Goal: Task Accomplishment & Management: Complete application form

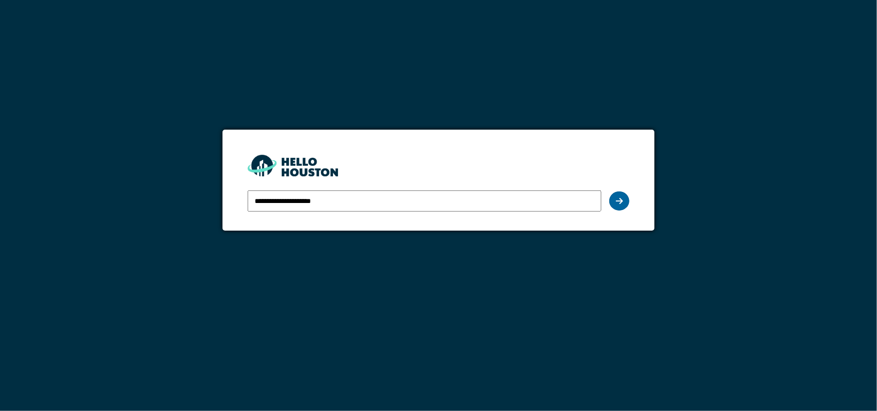
click at [620, 200] on icon at bounding box center [619, 201] width 7 height 8
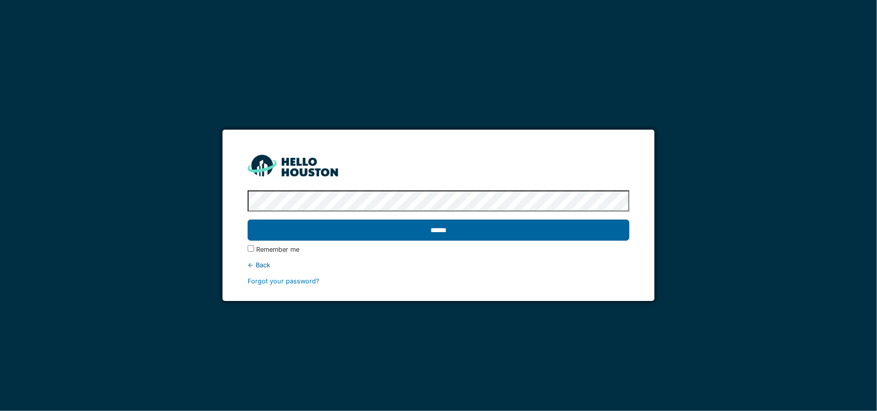
click at [439, 230] on input "******" at bounding box center [439, 230] width 382 height 21
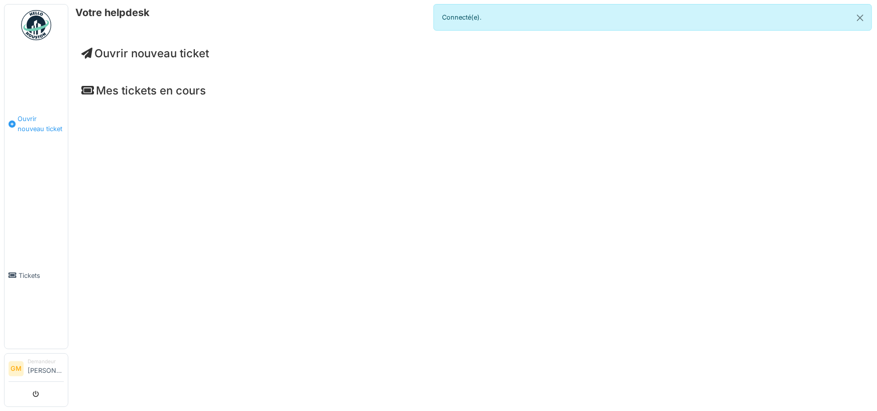
click at [27, 124] on span "Ouvrir nouveau ticket" at bounding box center [41, 123] width 46 height 19
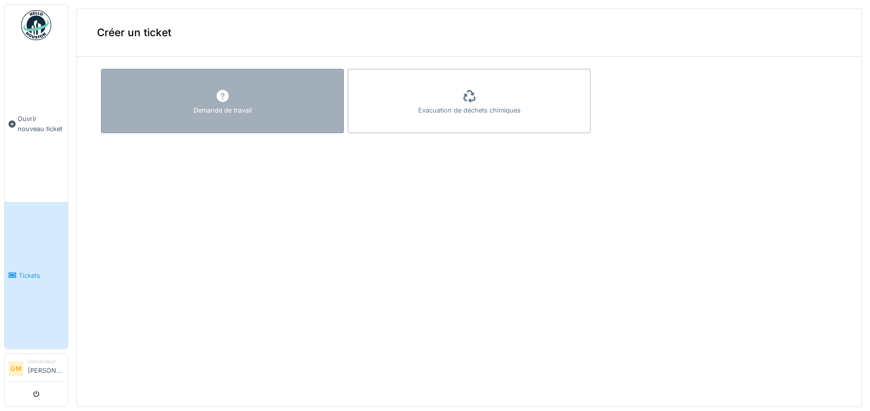
drag, startPoint x: 211, startPoint y: 99, endPoint x: 206, endPoint y: 97, distance: 5.4
click at [206, 97] on div "Demande de travail" at bounding box center [222, 101] width 243 height 64
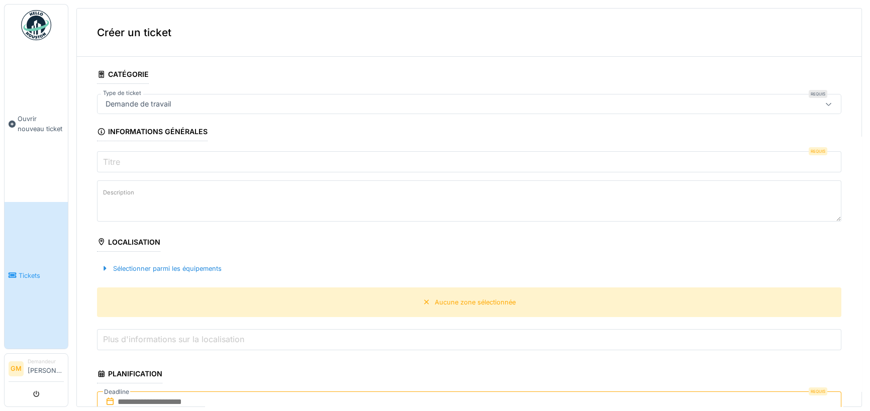
click at [190, 105] on div "Demande de travail" at bounding box center [428, 103] width 654 height 11
click at [167, 166] on input "Titre" at bounding box center [469, 161] width 744 height 21
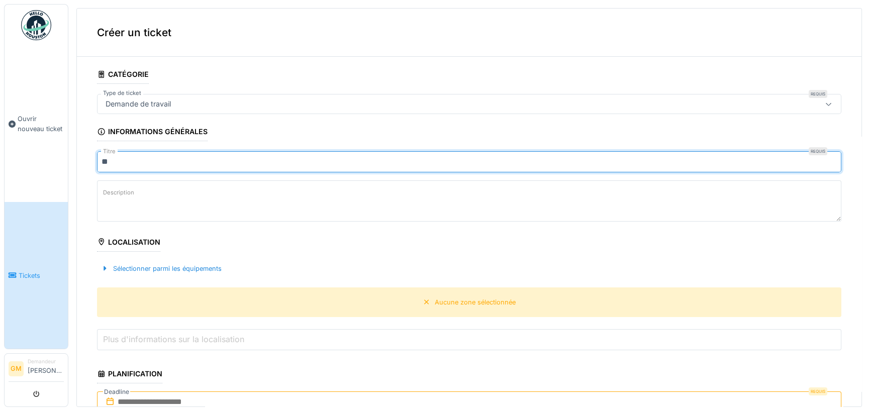
type input "*"
type input "**********"
click at [136, 194] on textarea "Description" at bounding box center [469, 200] width 744 height 41
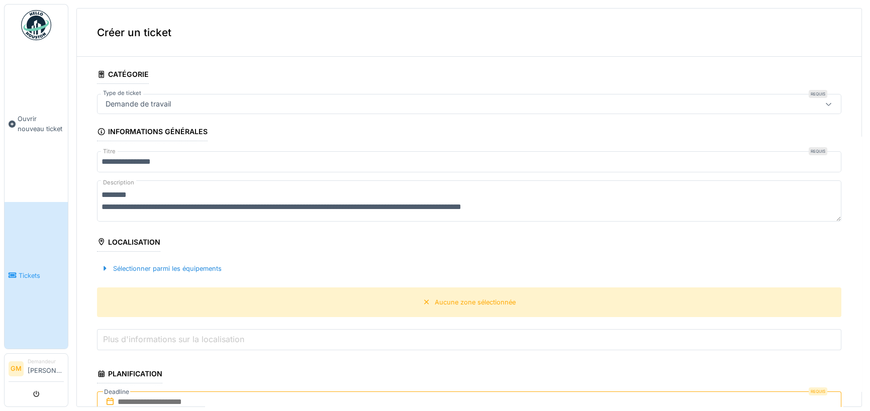
click at [232, 204] on textarea "**********" at bounding box center [469, 200] width 744 height 41
click at [607, 206] on textarea "**********" at bounding box center [469, 200] width 744 height 41
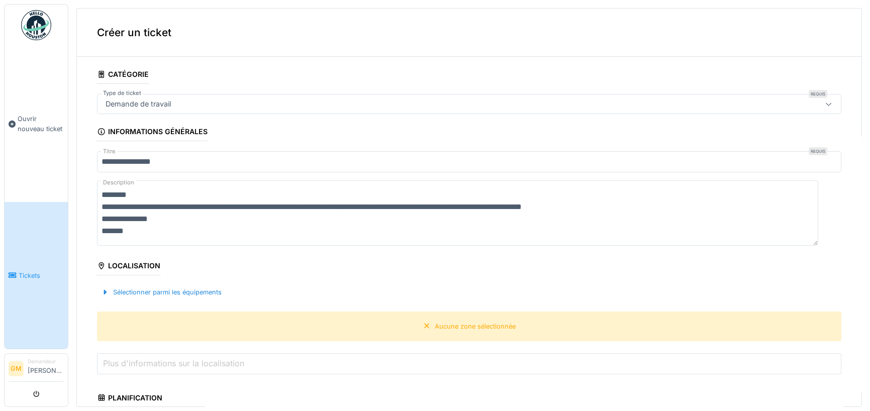
type textarea "**********"
click at [142, 266] on div "Localisation" at bounding box center [128, 266] width 63 height 17
click at [151, 287] on div "Sélectionner parmi les équipements" at bounding box center [161, 292] width 129 height 14
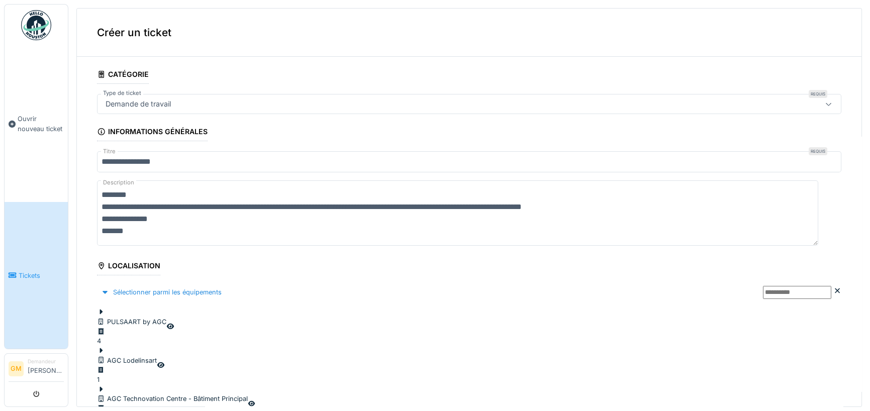
click at [179, 394] on div "AGC Technovation Centre - Bâtiment Principal" at bounding box center [172, 399] width 151 height 10
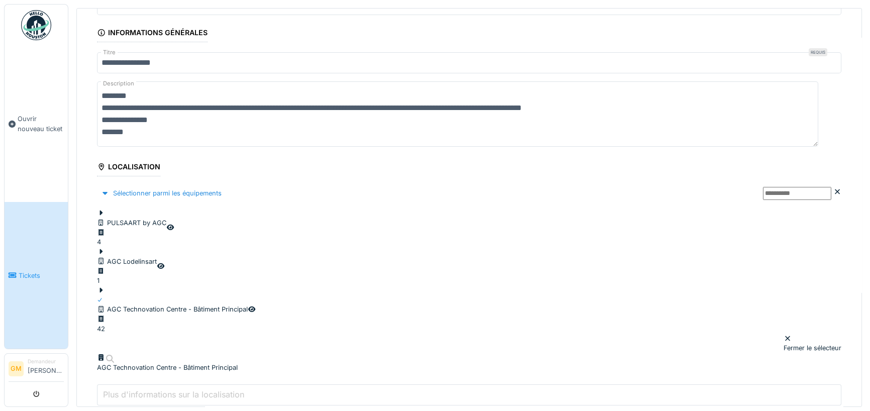
scroll to position [100, 0]
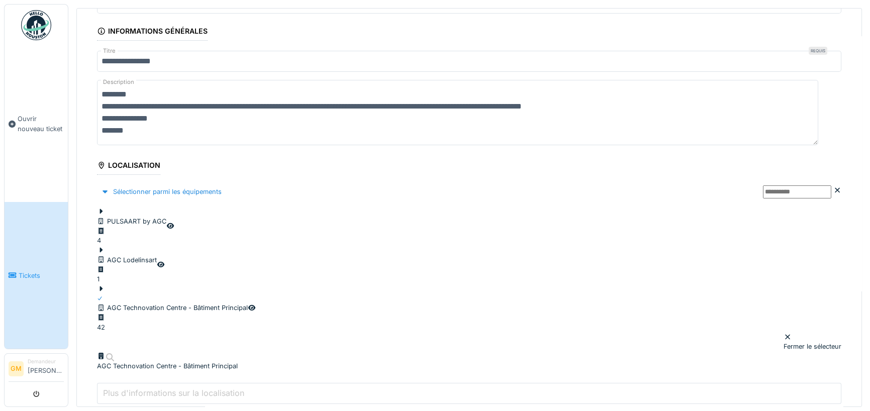
click at [105, 285] on icon at bounding box center [101, 288] width 8 height 7
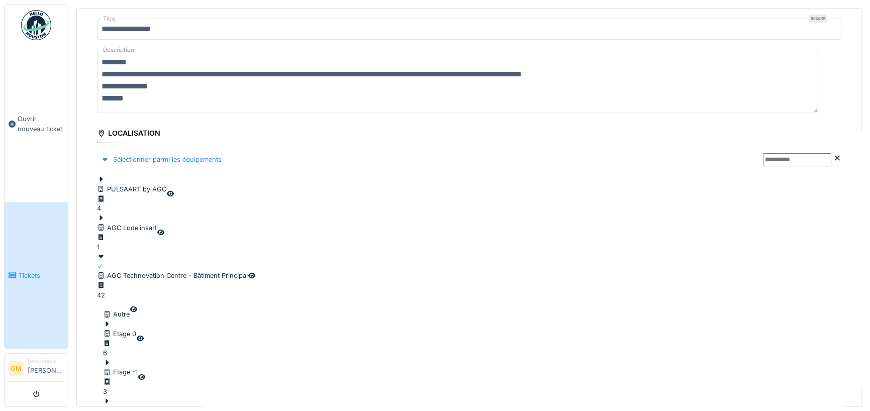
scroll to position [151, 0]
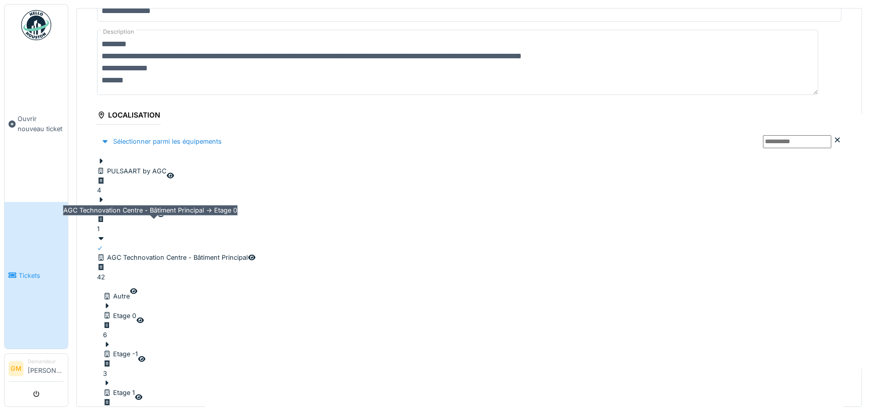
click at [136, 311] on div "Etage 0" at bounding box center [119, 316] width 33 height 10
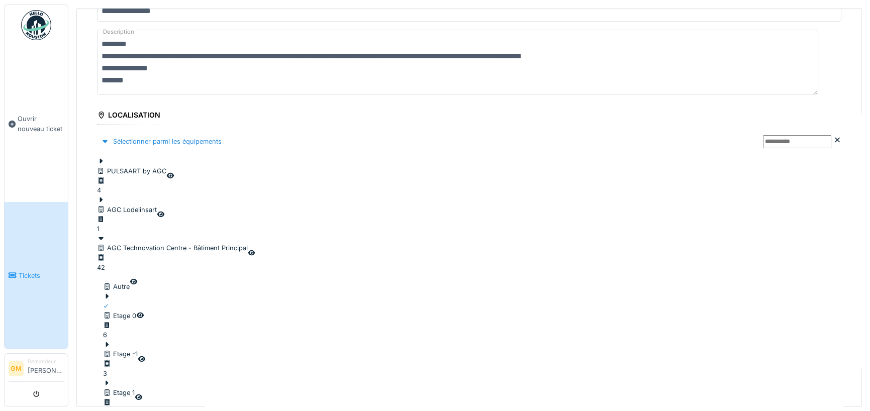
click at [110, 293] on icon at bounding box center [107, 296] width 8 height 7
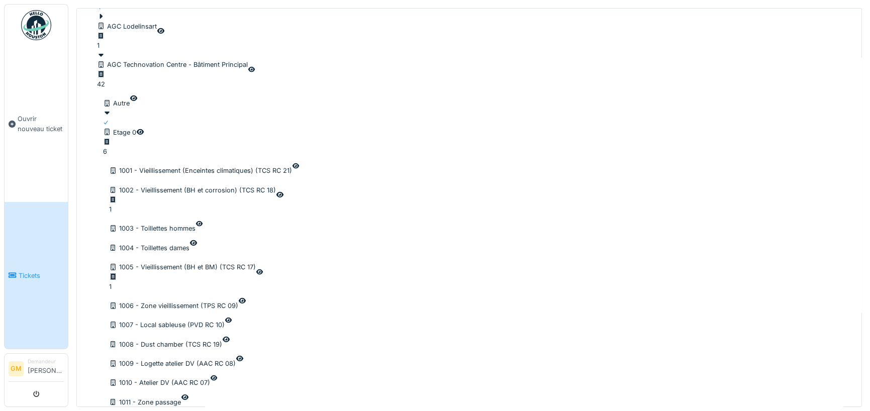
scroll to position [402, 0]
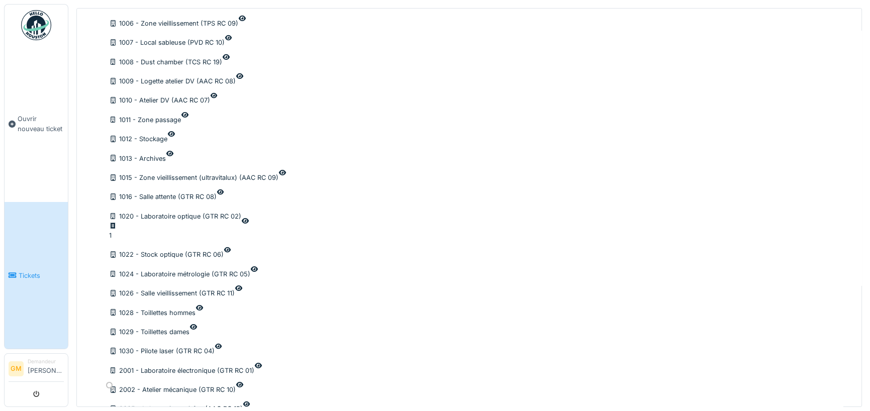
scroll to position [653, 0]
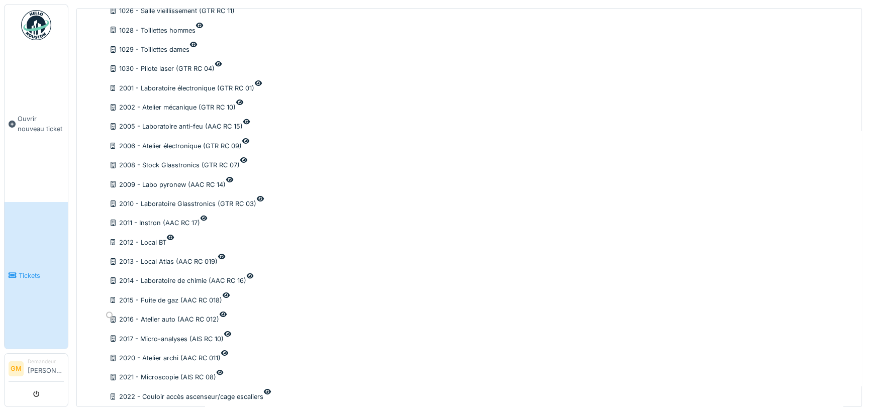
scroll to position [904, 0]
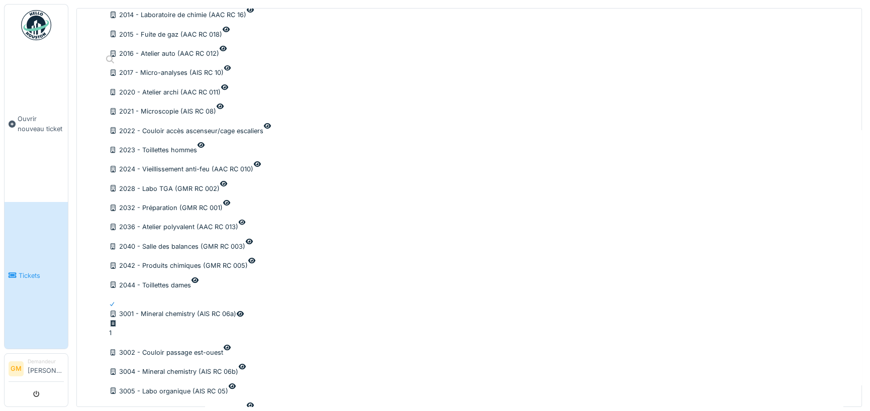
scroll to position [1156, 0]
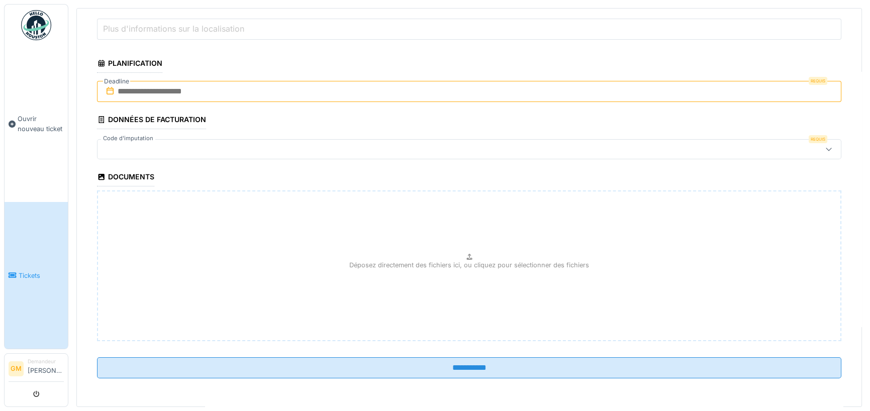
scroll to position [88, 0]
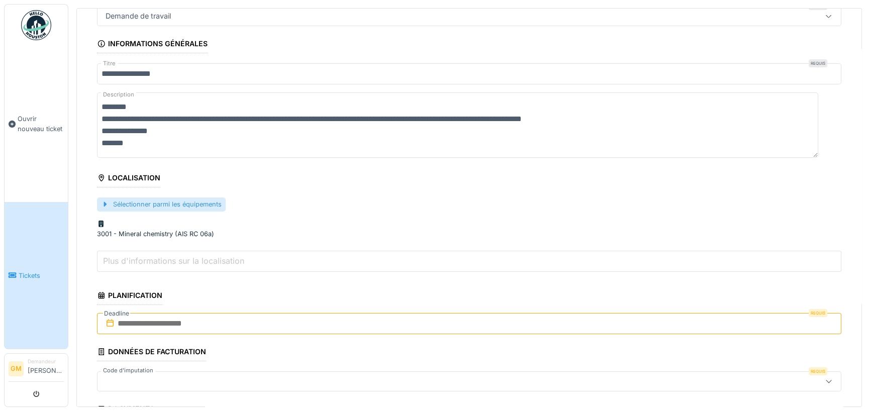
click at [171, 205] on div "Sélectionner parmi les équipements" at bounding box center [161, 204] width 129 height 14
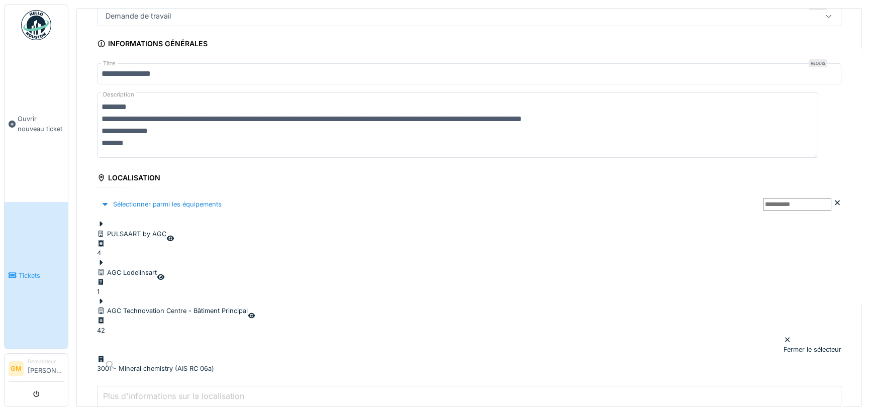
click at [105, 307] on icon at bounding box center [101, 310] width 8 height 7
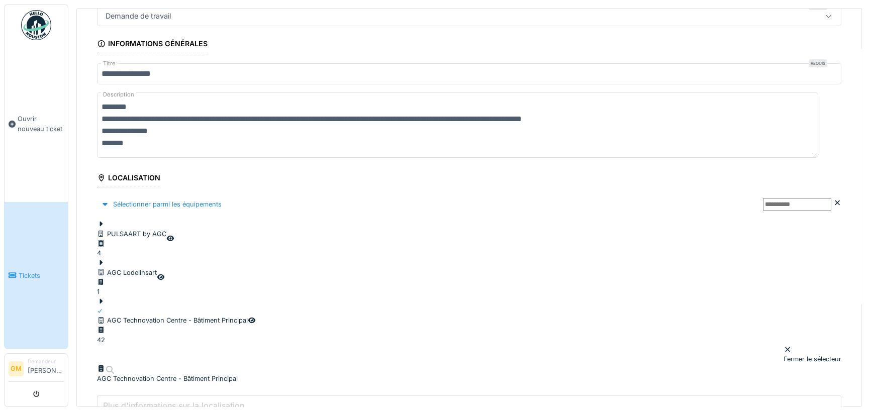
click at [103, 298] on icon at bounding box center [101, 300] width 3 height 5
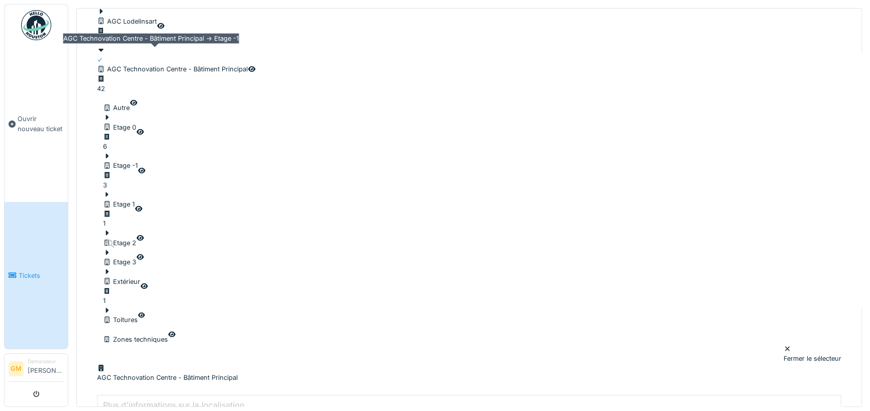
click at [138, 161] on div "Etage -1" at bounding box center [120, 166] width 35 height 10
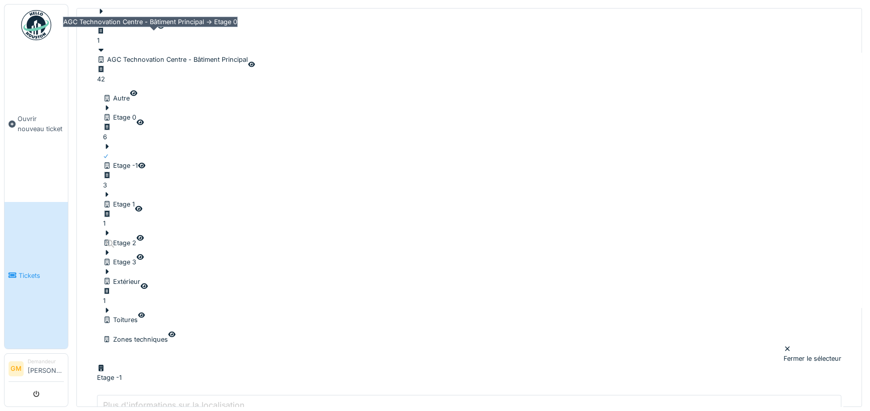
click at [136, 113] on div "Etage 0 6" at bounding box center [119, 127] width 33 height 29
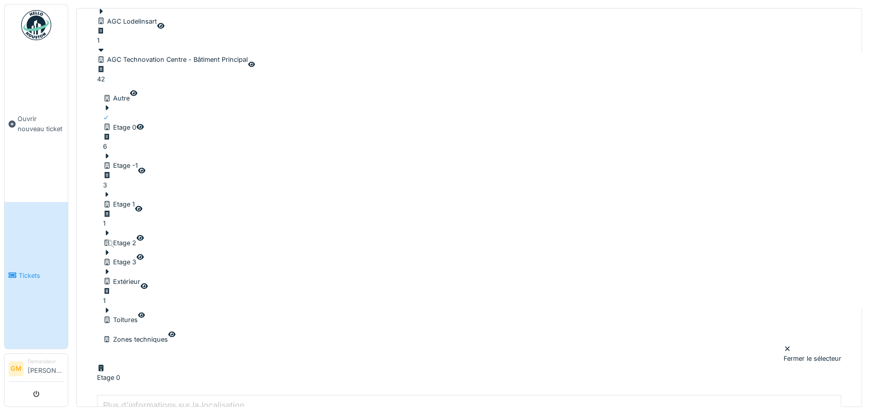
click at [109, 106] on icon at bounding box center [107, 108] width 3 height 5
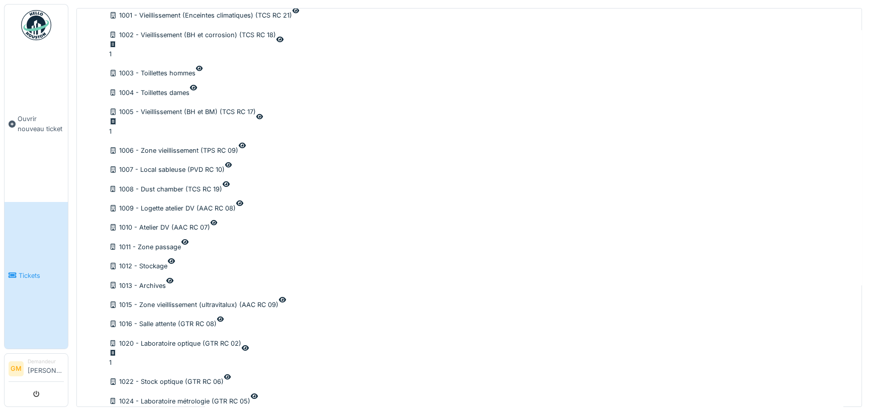
scroll to position [590, 0]
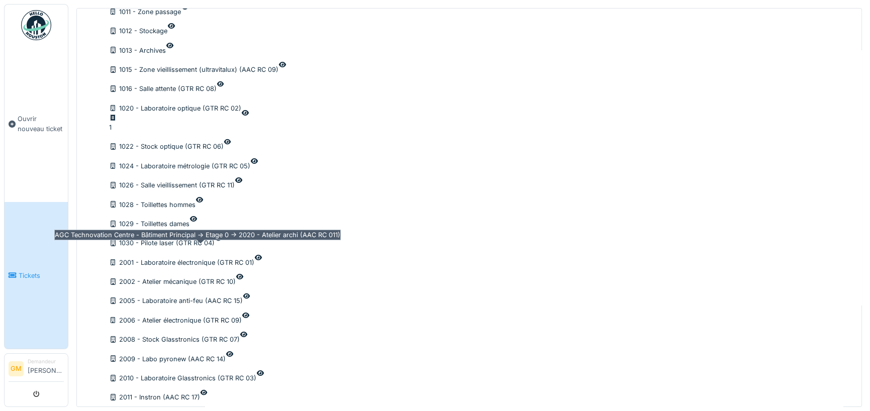
scroll to position [791, 0]
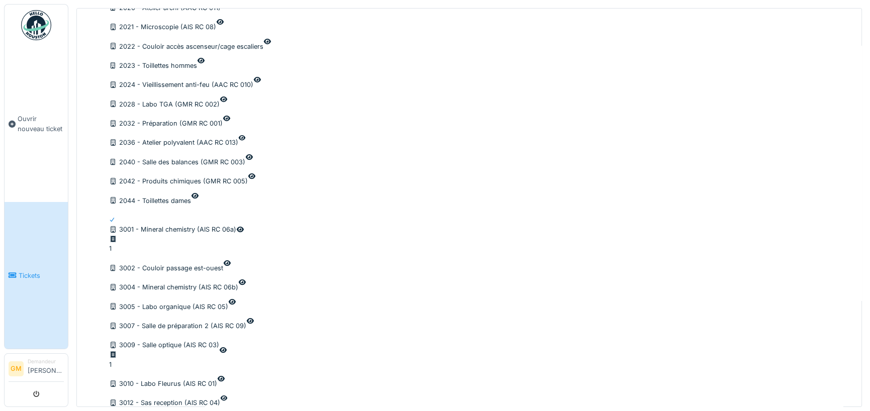
scroll to position [1244, 0]
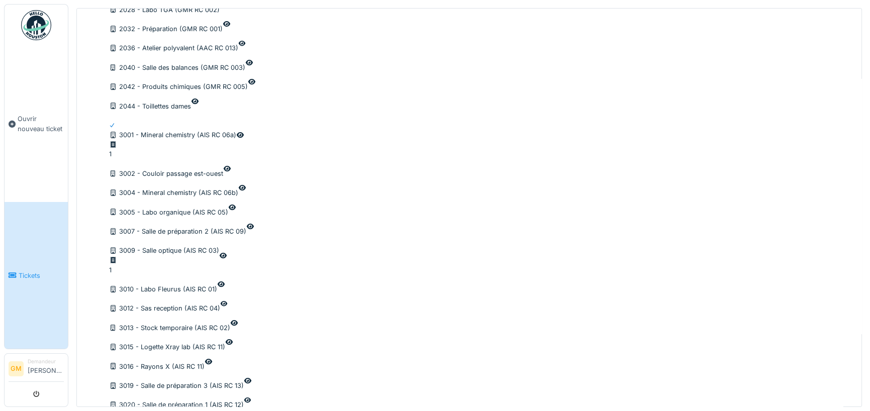
scroll to position [1344, 0]
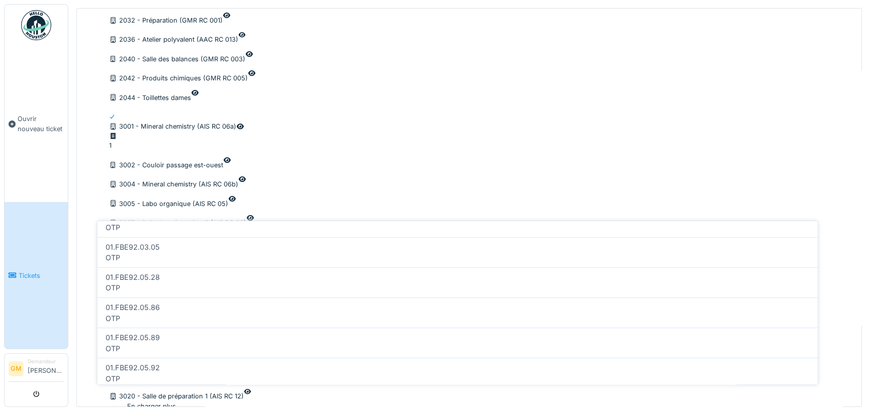
scroll to position [352, 0]
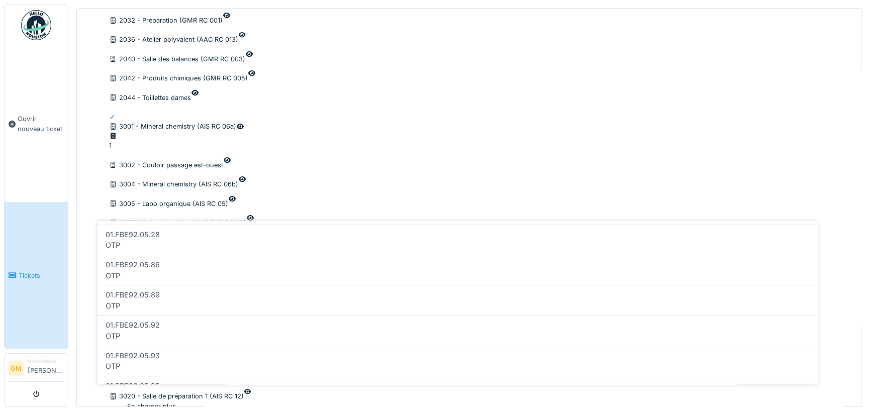
click at [149, 240] on span "01.FBE92.05.28" at bounding box center [133, 234] width 54 height 11
type input "**"
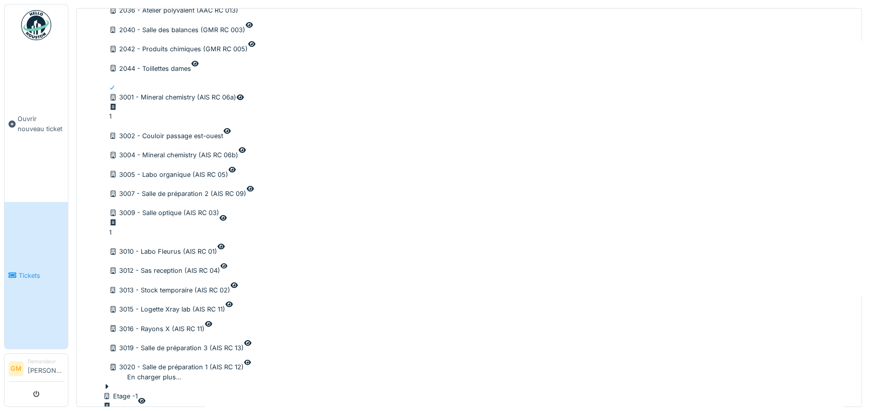
scroll to position [1401, 0]
